Goal: Task Accomplishment & Management: Manage account settings

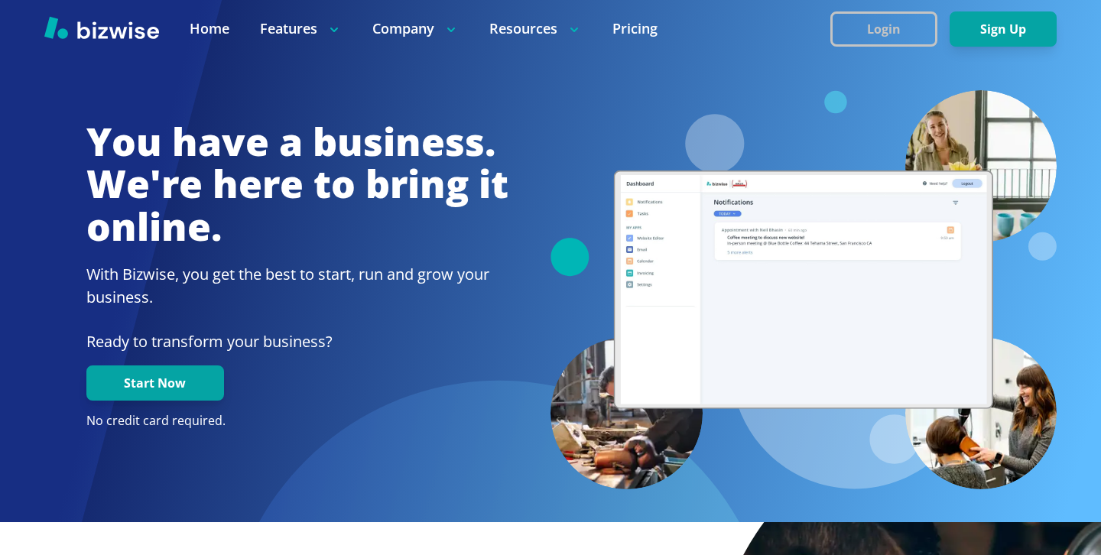
click at [890, 34] on button "Login" at bounding box center [883, 28] width 107 height 35
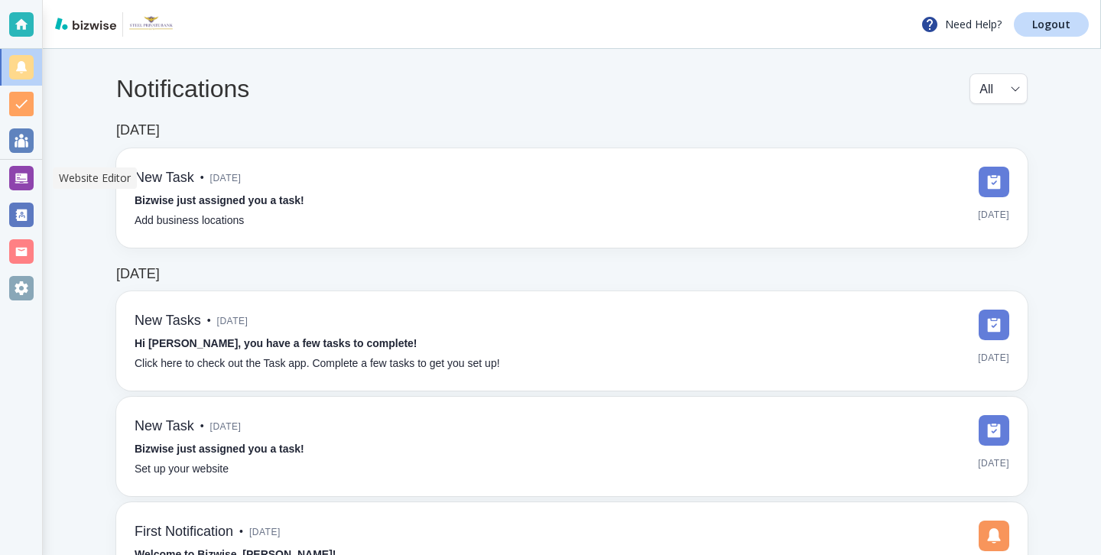
click at [28, 174] on div at bounding box center [21, 178] width 24 height 24
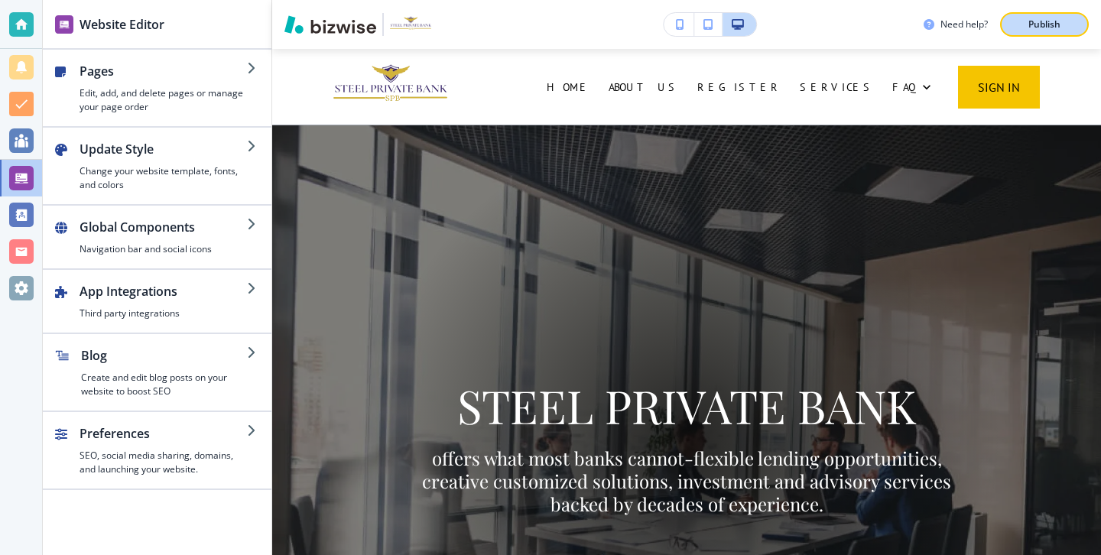
click at [1004, 29] on button "Publish" at bounding box center [1044, 24] width 89 height 24
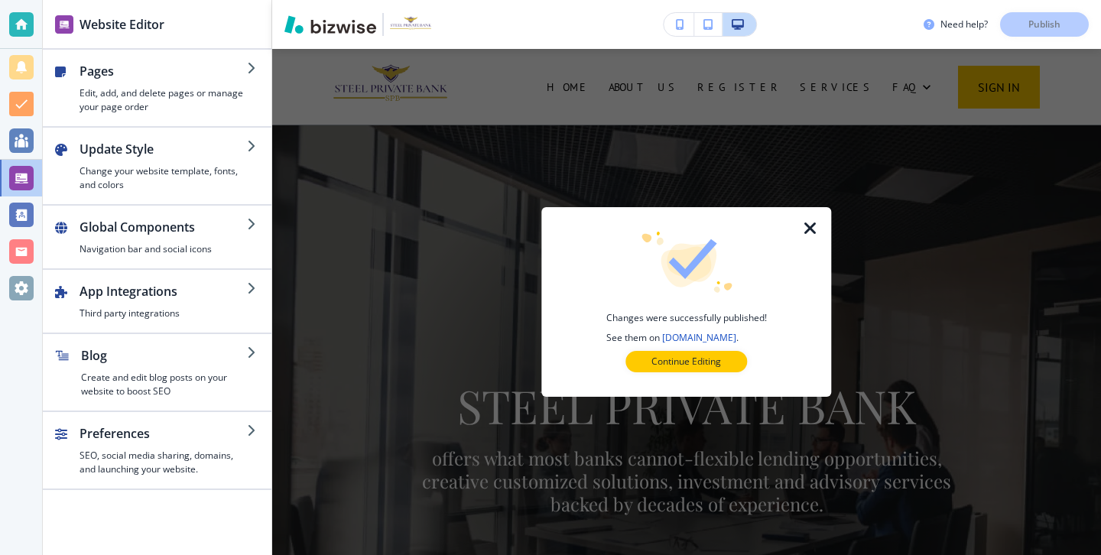
click at [753, 356] on div "Continue Editing" at bounding box center [686, 361] width 241 height 21
click at [706, 372] on div at bounding box center [686, 384] width 241 height 24
click at [706, 370] on button "Continue Editing" at bounding box center [686, 361] width 122 height 21
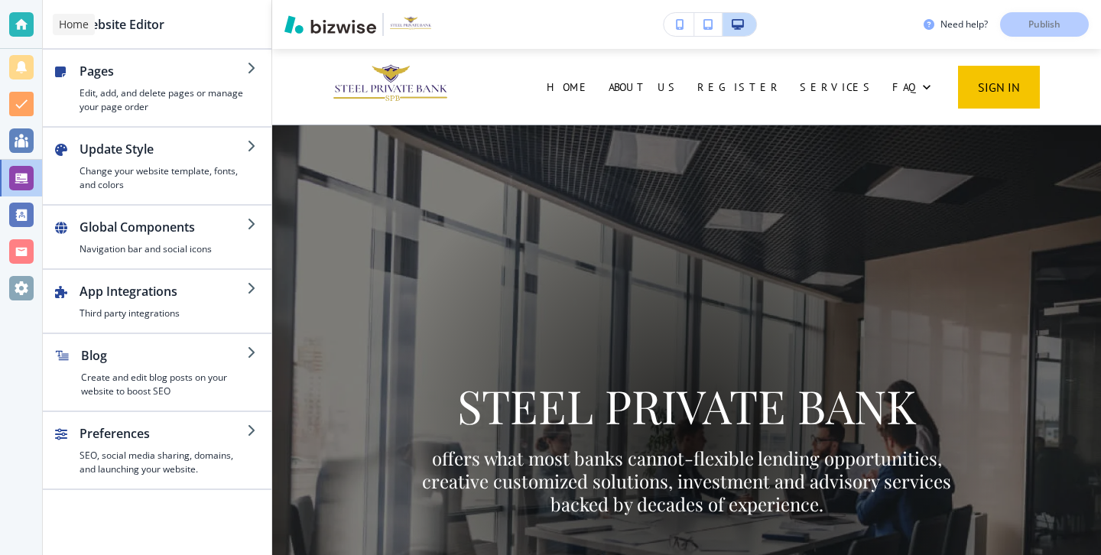
click at [1, 33] on div at bounding box center [21, 24] width 42 height 49
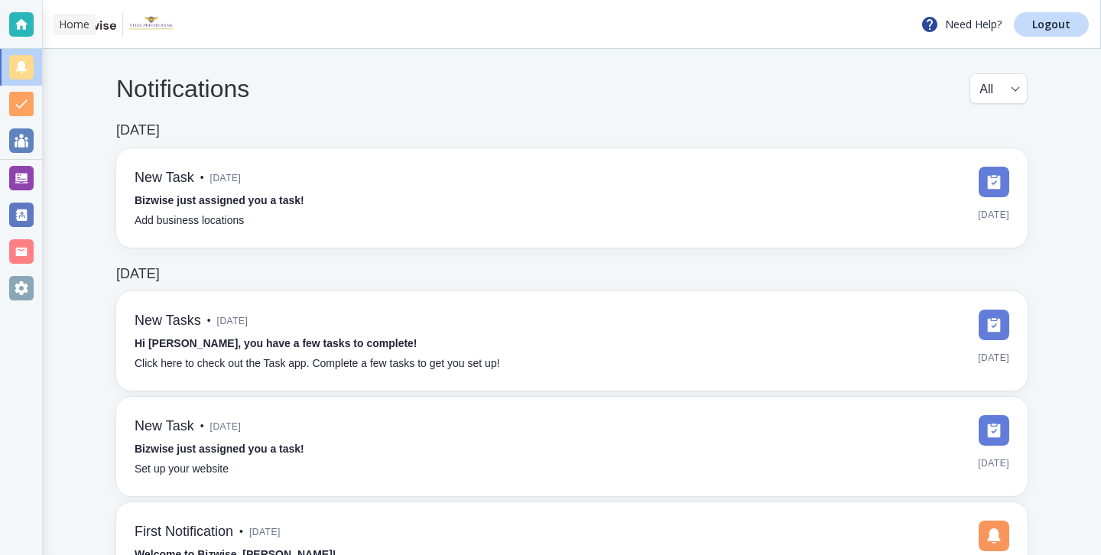
click at [41, 24] on div at bounding box center [21, 24] width 42 height 49
click at [1084, 23] on link "Logout" at bounding box center [1051, 24] width 75 height 24
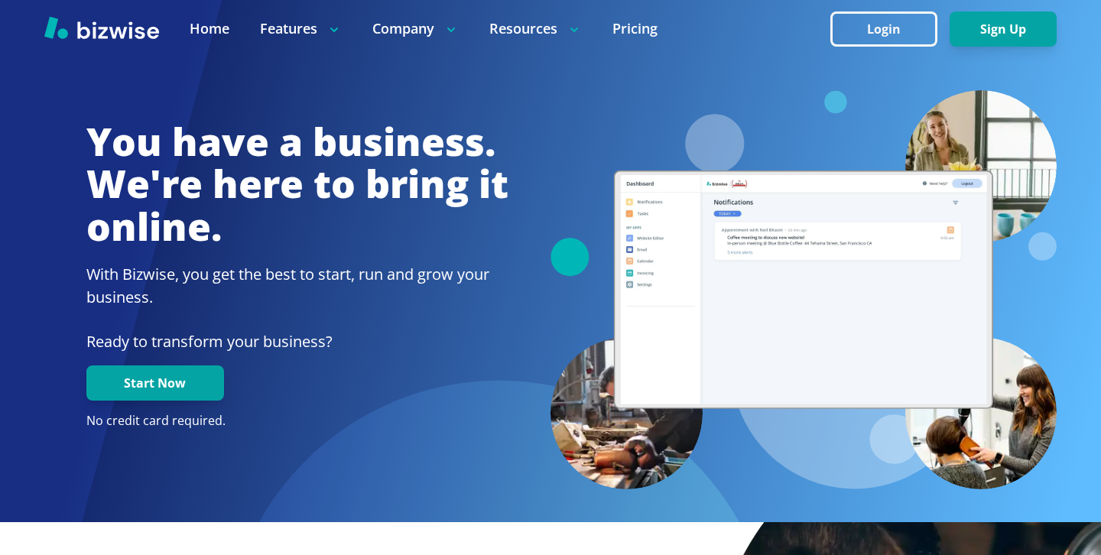
click at [906, 50] on div at bounding box center [550, 28] width 1101 height 57
click at [906, 23] on button "Login" at bounding box center [883, 28] width 107 height 35
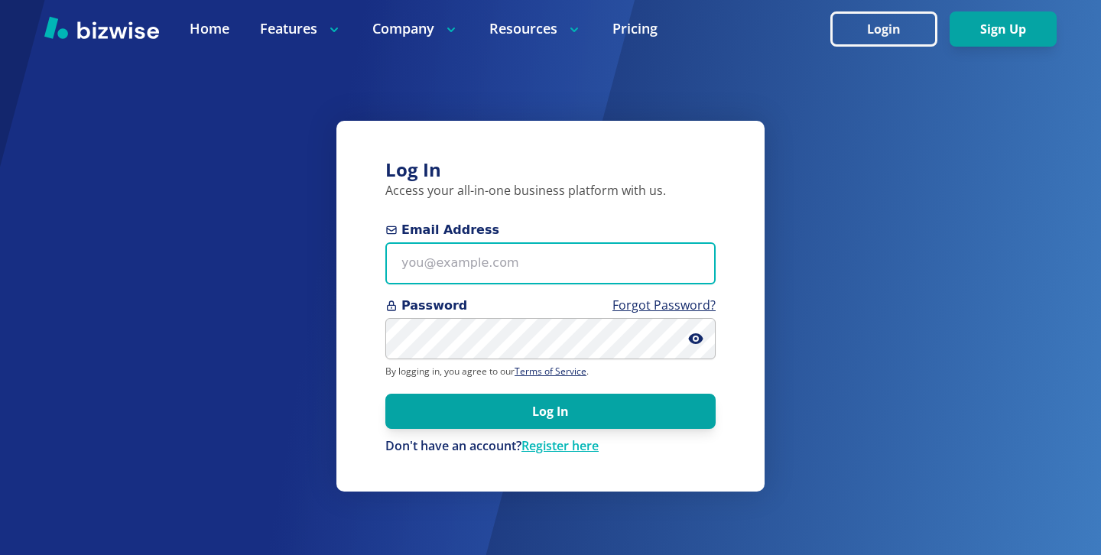
click at [520, 250] on input "Email Address" at bounding box center [550, 263] width 330 height 42
click at [606, 255] on input "Email Address" at bounding box center [550, 263] width 330 height 42
paste input "fireandelectric8@gmail.com"
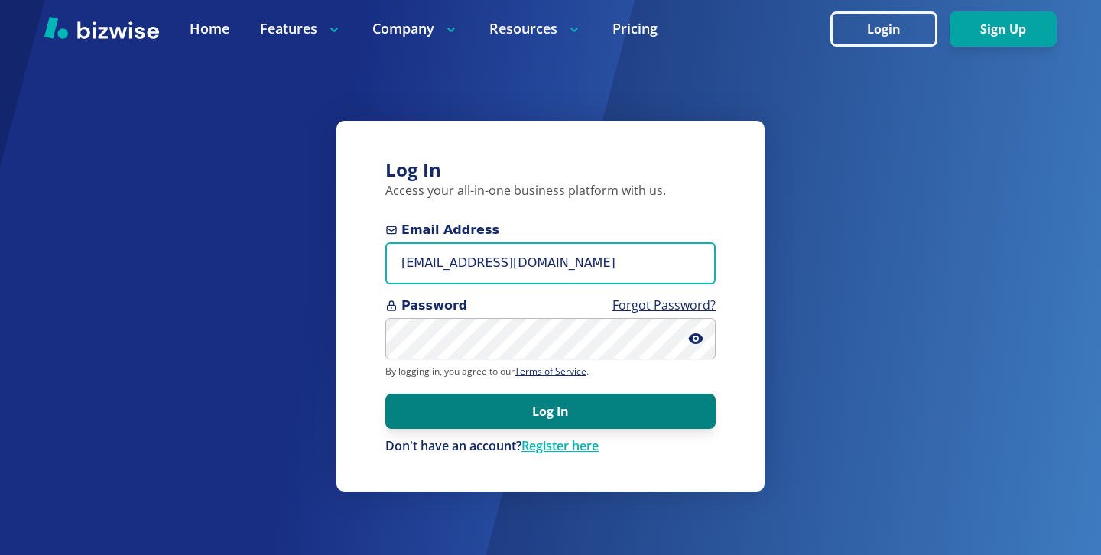
type input "fireandelectric8@gmail.com"
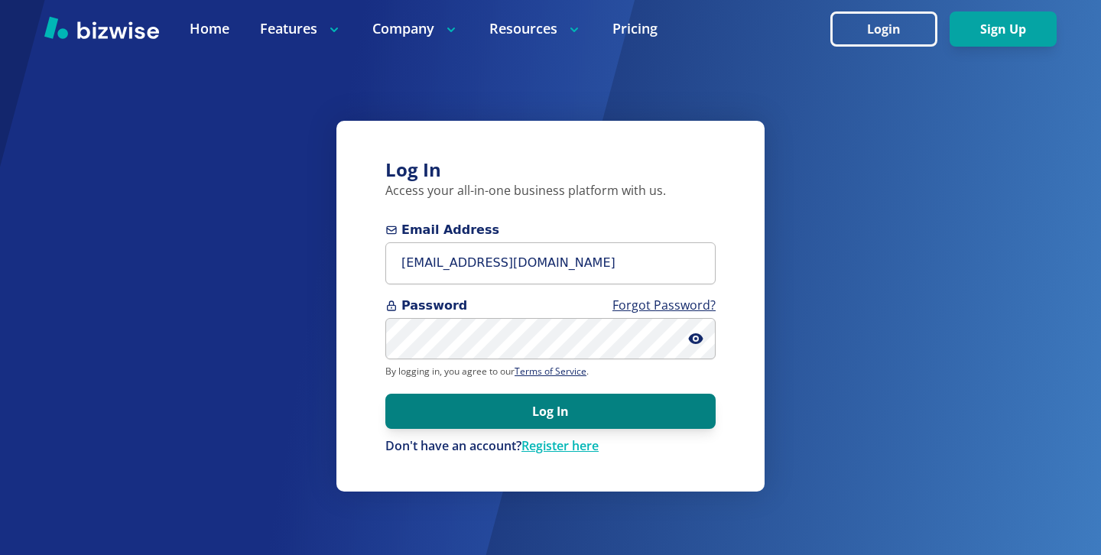
click at [696, 401] on button "Log In" at bounding box center [550, 411] width 330 height 35
